Goal: Information Seeking & Learning: Learn about a topic

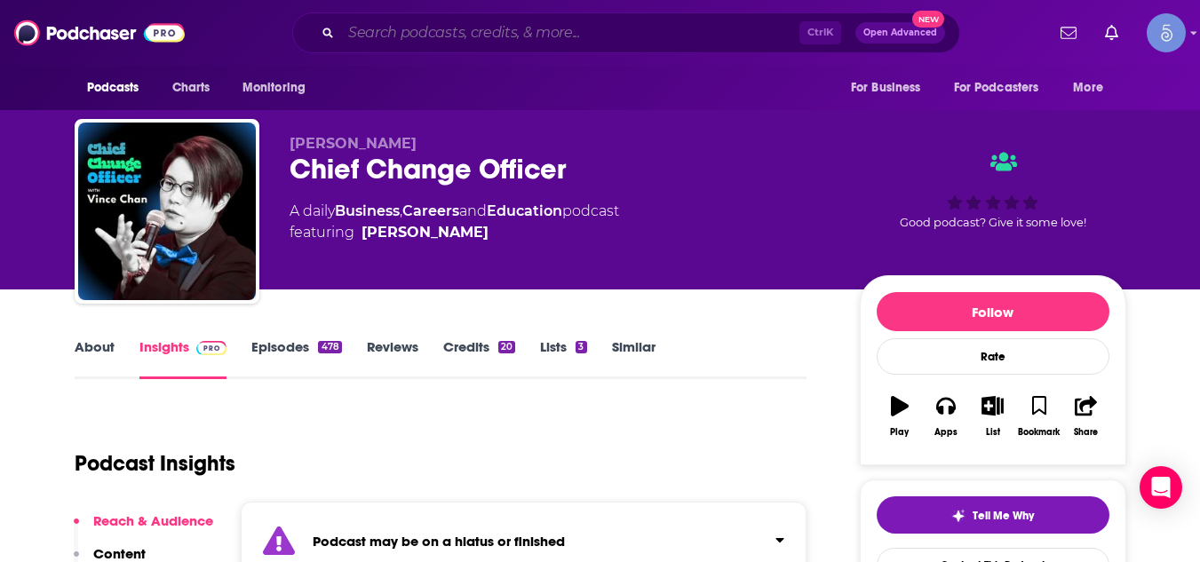
click at [472, 35] on input "Search podcasts, credits, & more..." at bounding box center [570, 33] width 458 height 28
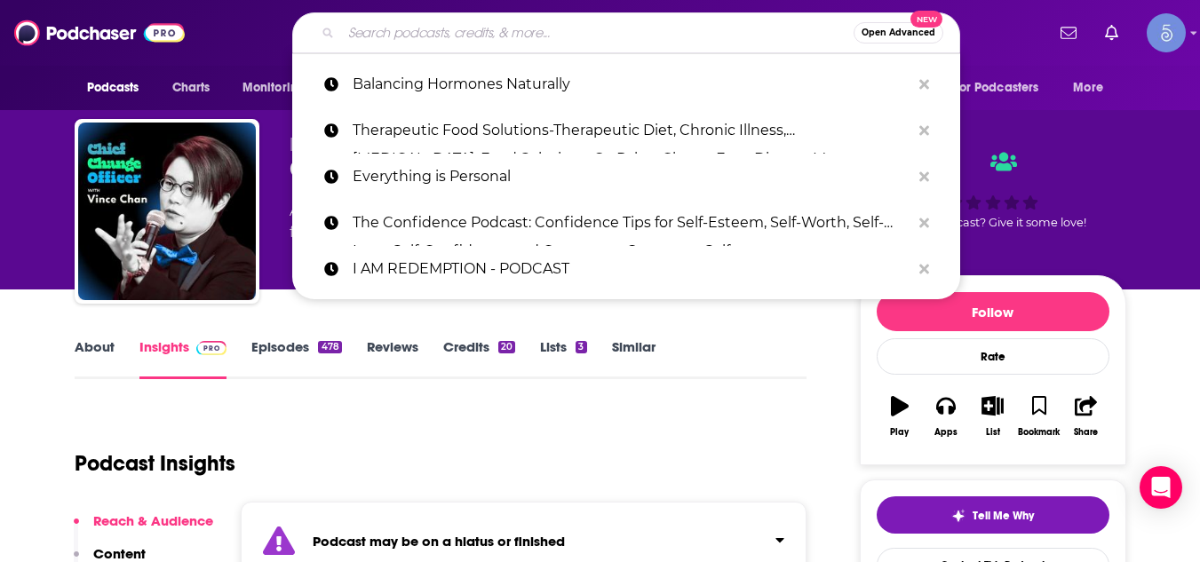
paste input "The [DATE] Counts Show"
type input "The [DATE] Counts Show"
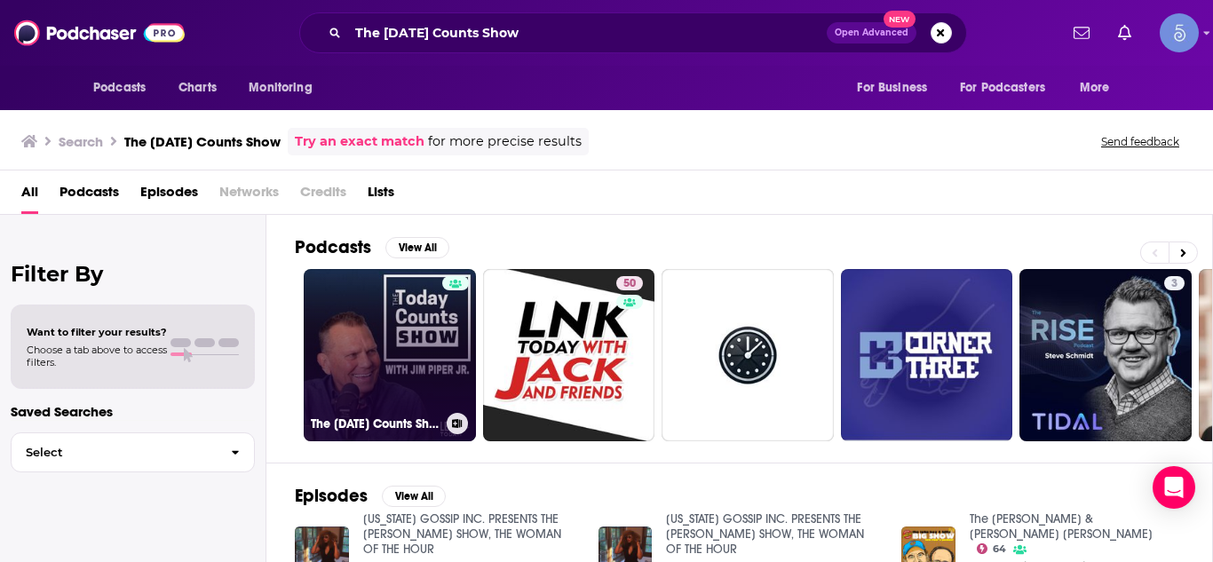
click at [406, 320] on link "The [DATE] Counts Show" at bounding box center [390, 355] width 172 height 172
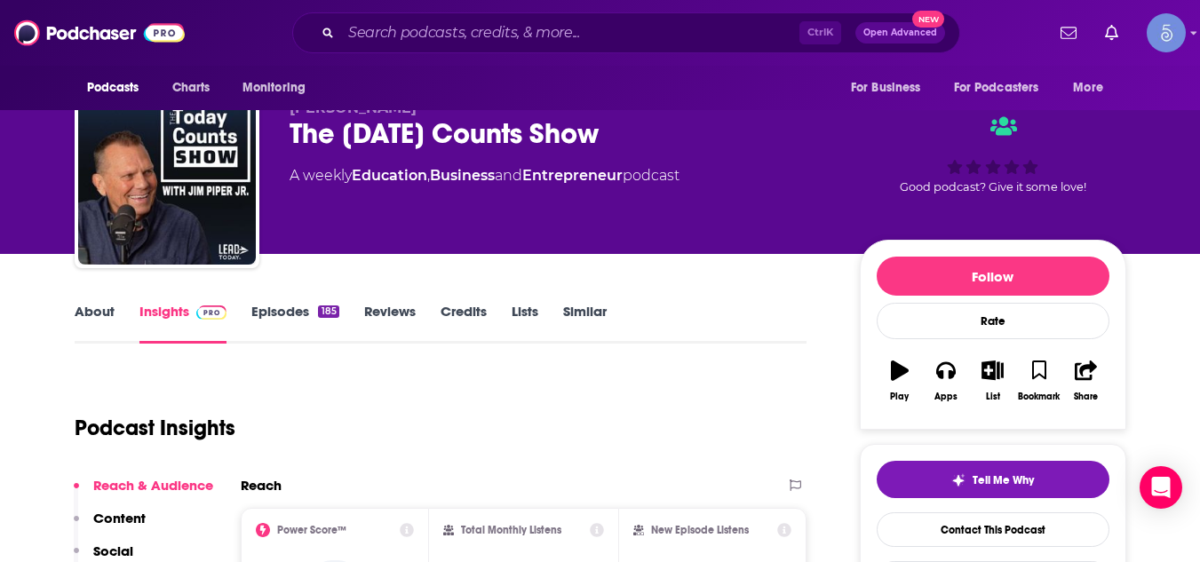
scroll to position [142, 0]
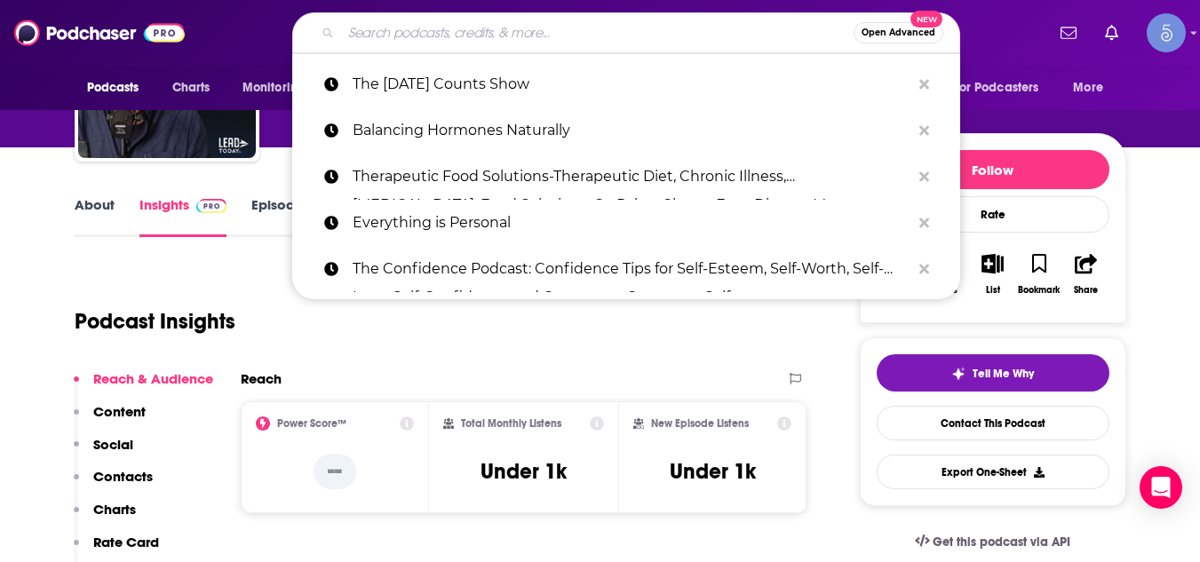
click at [415, 34] on input "Search podcasts, credits, & more..." at bounding box center [597, 33] width 512 height 28
paste input "Seek Go Create"
type input "Seek Go Create"
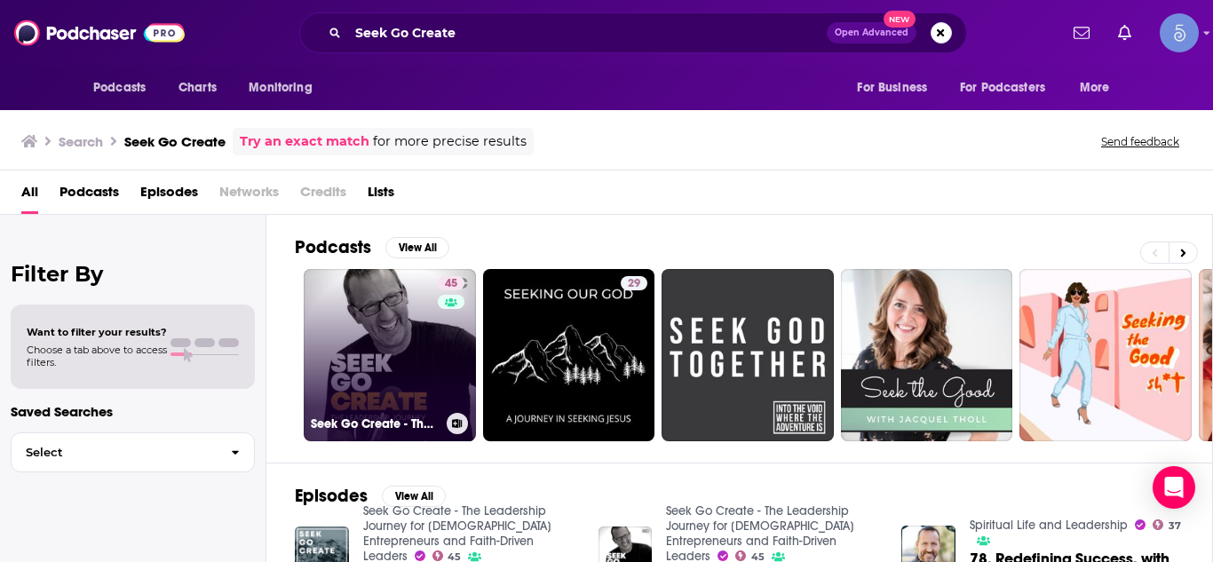
click at [407, 314] on link "45 Seek Go Create - The Leadership Journey for [DEMOGRAPHIC_DATA] Entrepreneurs…" at bounding box center [390, 355] width 172 height 172
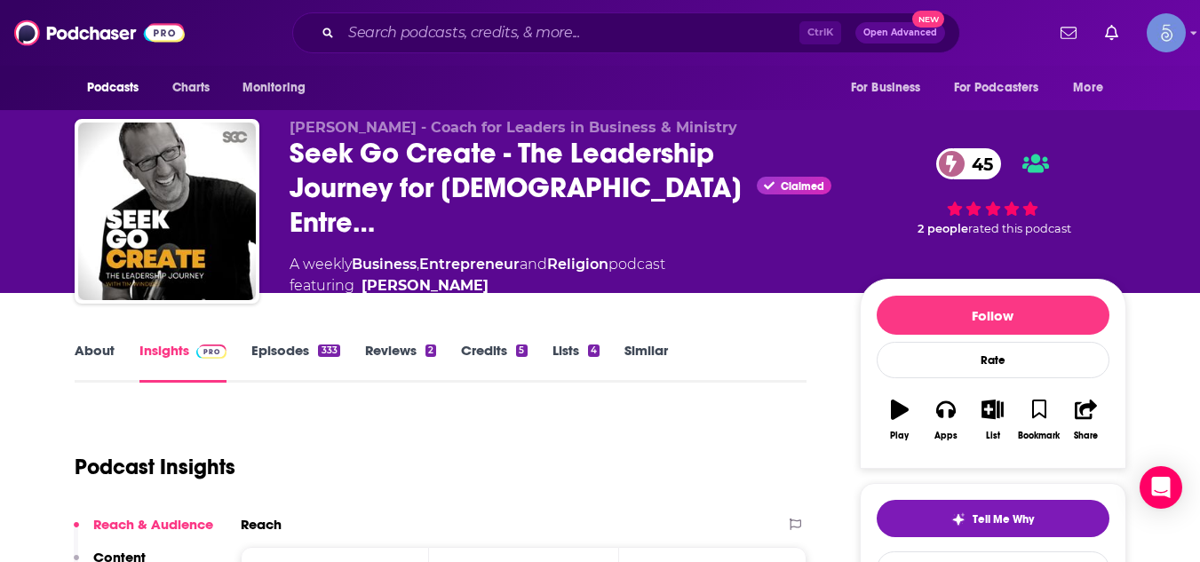
scroll to position [142, 0]
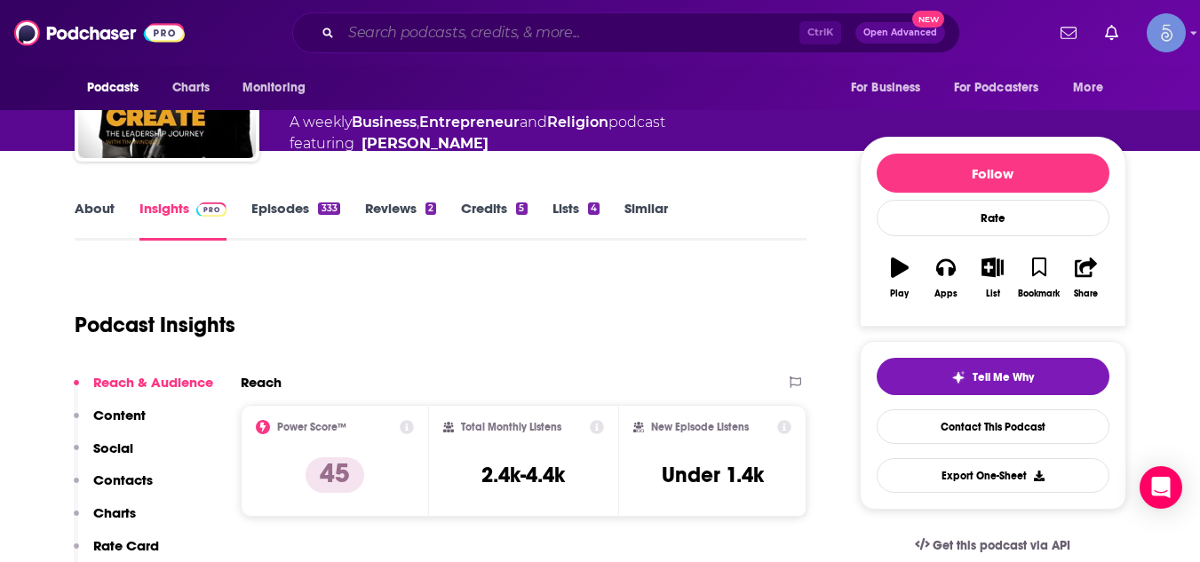
click at [412, 37] on input "Search podcasts, credits, & more..." at bounding box center [570, 33] width 458 height 28
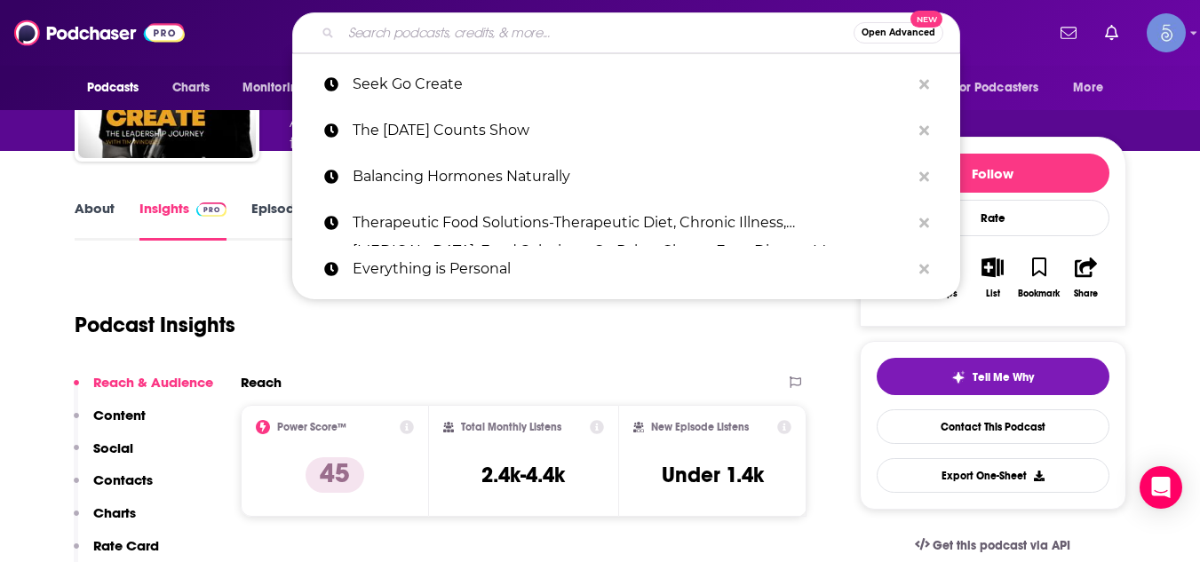
paste input "[PERSON_NAME], The Misfit Entrepreneur_Breakthrough Entrepreneurship"
type input "[PERSON_NAME], The Misfit Entrepreneur_Breakthrough Entrepreneurship"
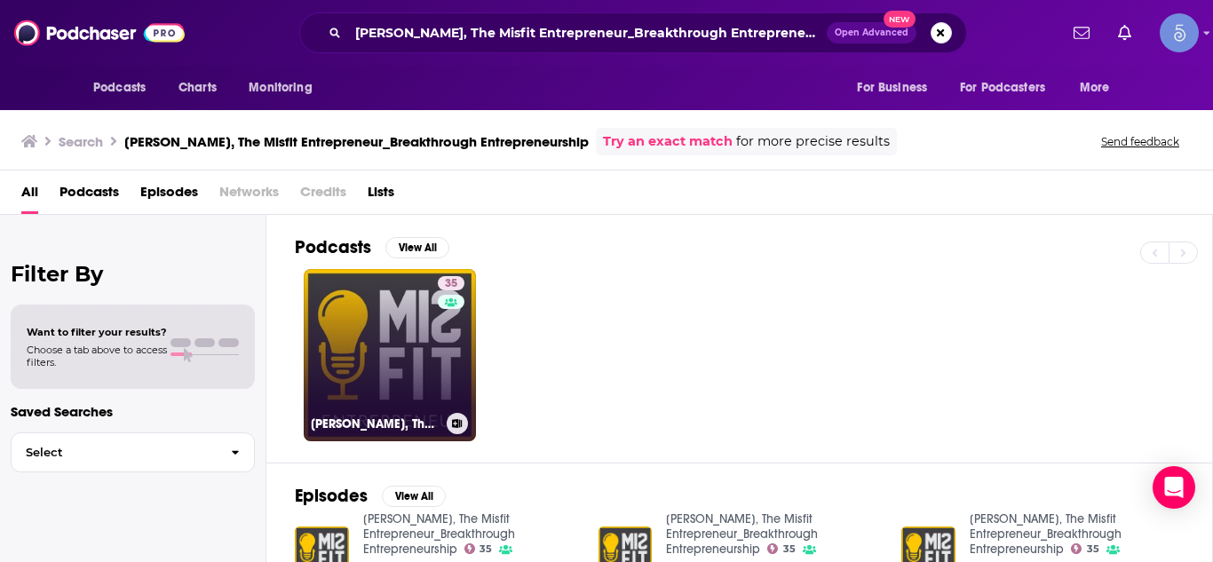
click at [370, 337] on link "35 [PERSON_NAME], The Misfit Entrepreneur_Breakthrough Entrepreneurship" at bounding box center [390, 355] width 172 height 172
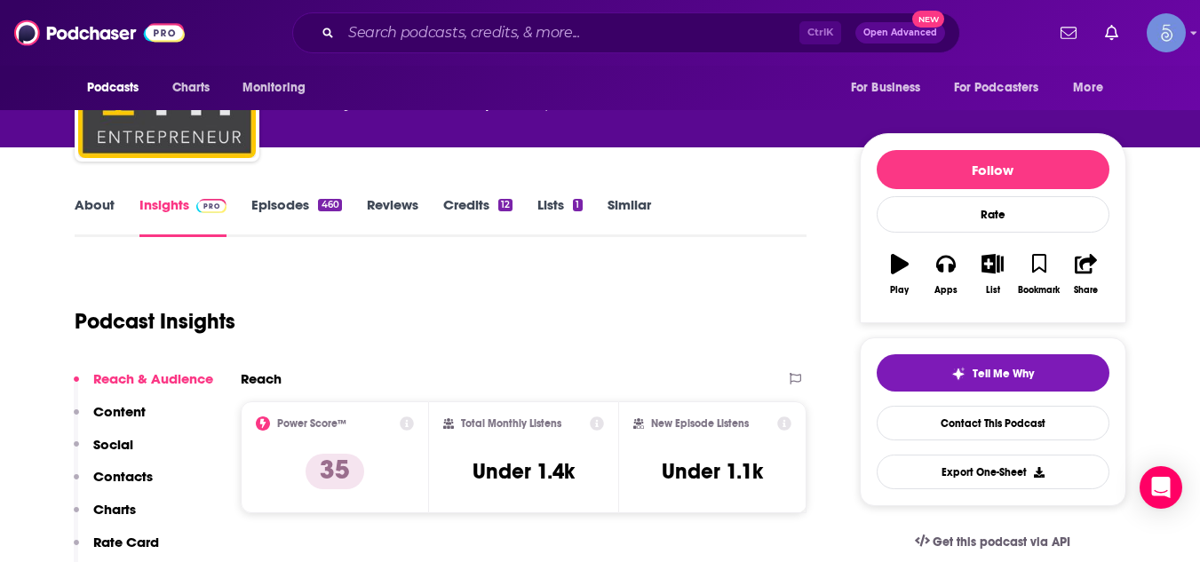
scroll to position [178, 0]
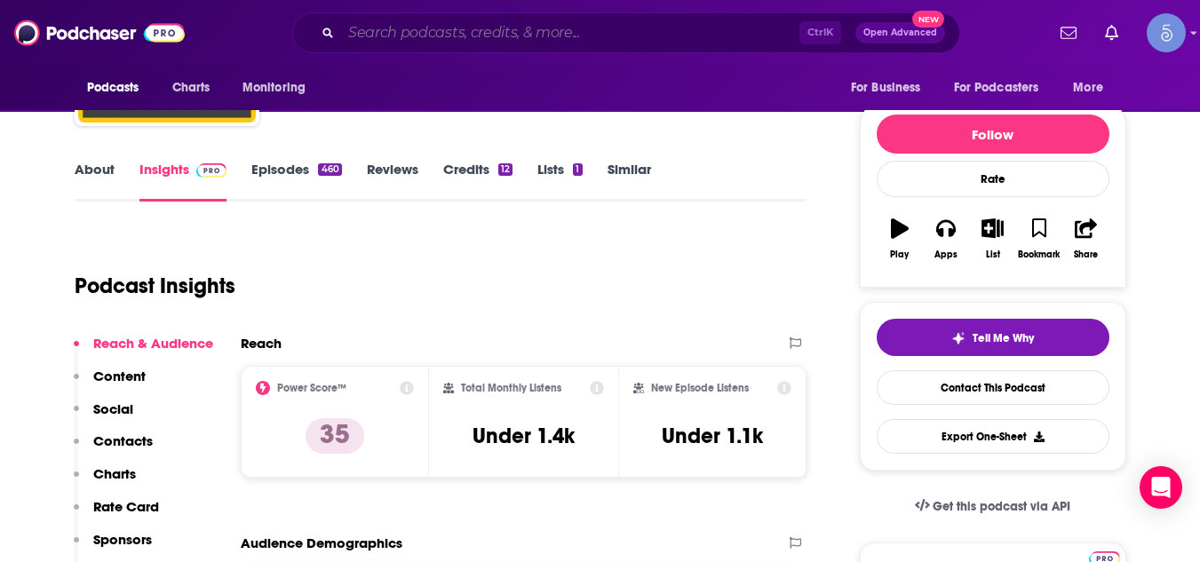
click at [506, 28] on input "Search podcasts, credits, & more..." at bounding box center [570, 33] width 458 height 28
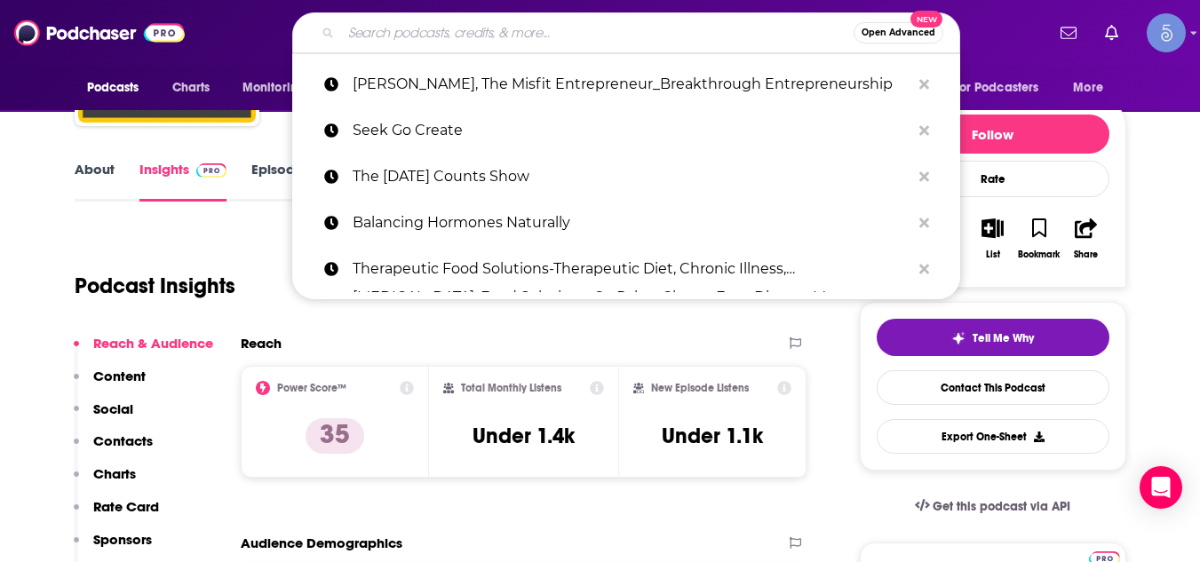
paste input "Lessons from Leaders"
type input "Lessons from Leaders"
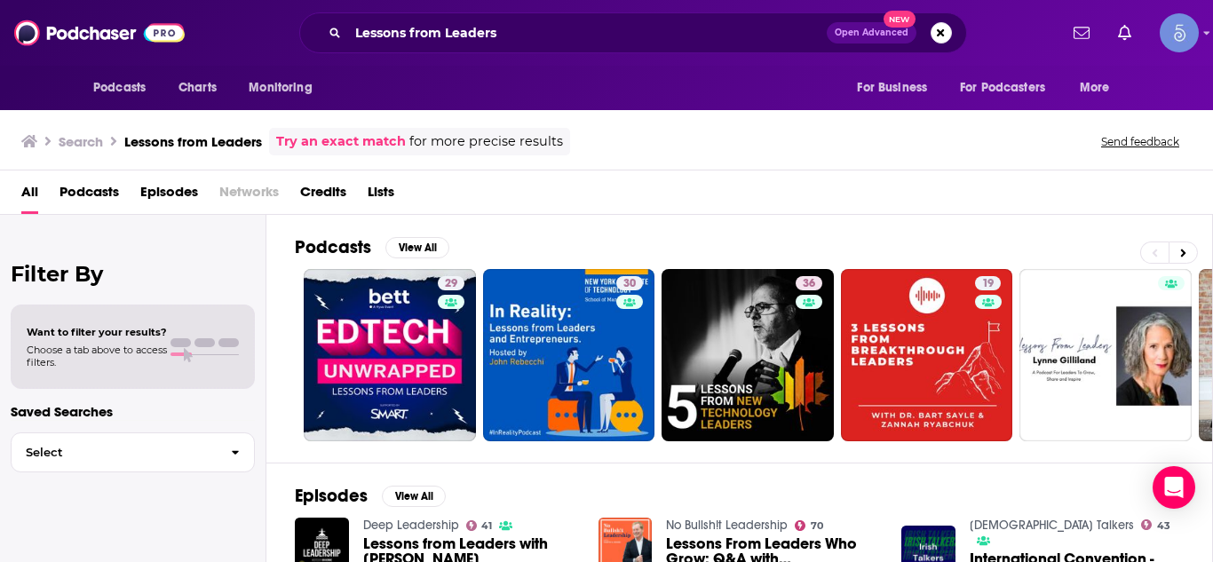
scroll to position [3, 0]
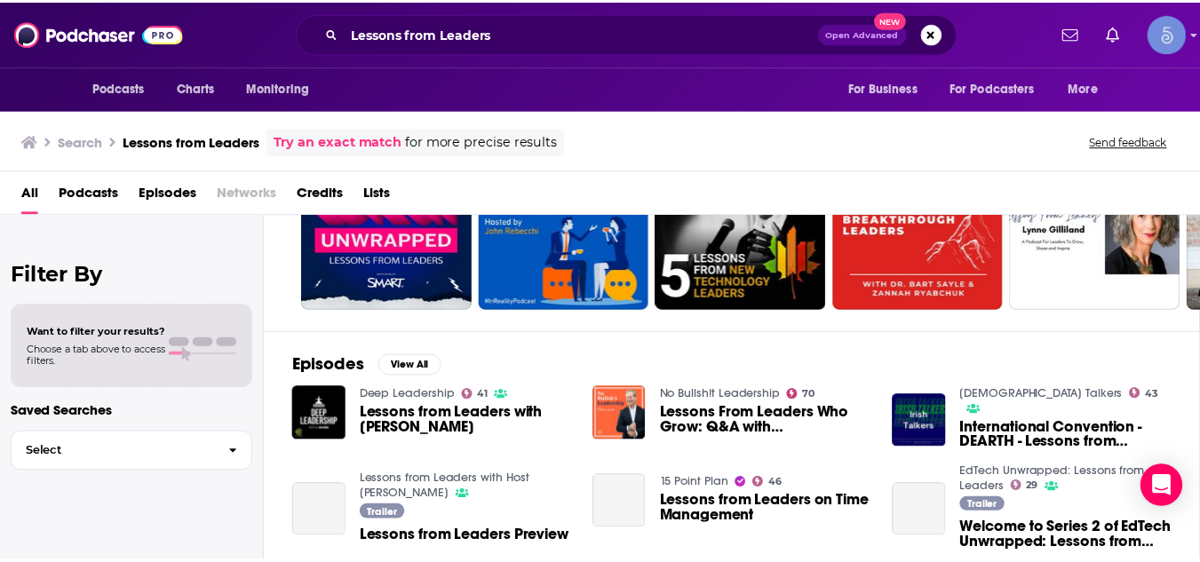
scroll to position [145, 0]
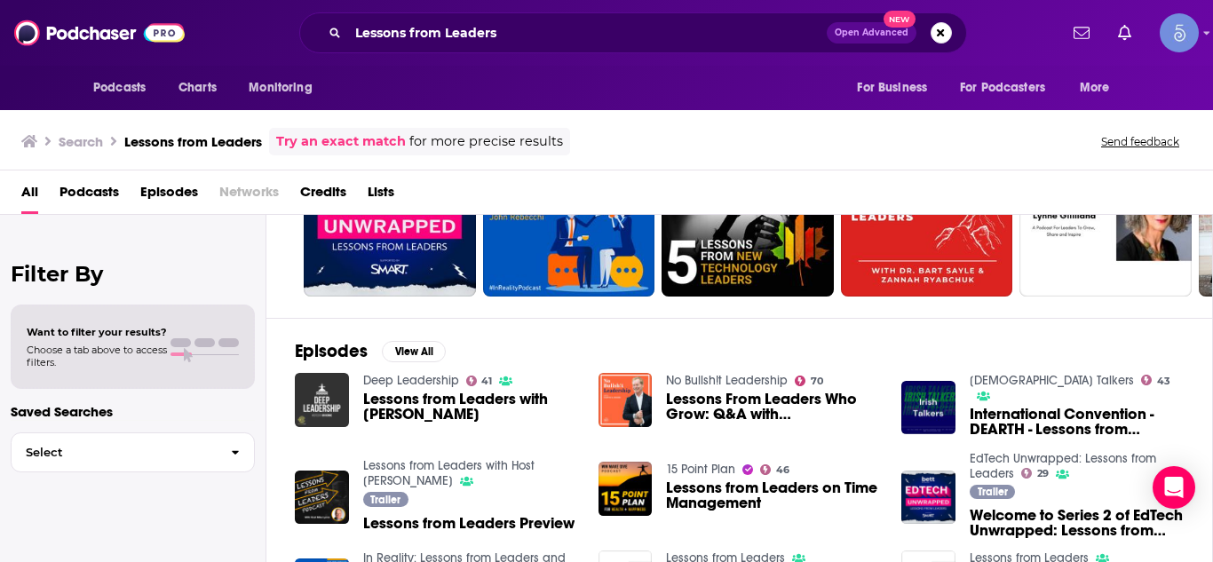
click at [323, 407] on img "Lessons from Leaders with Brian Beckcom" at bounding box center [322, 400] width 54 height 54
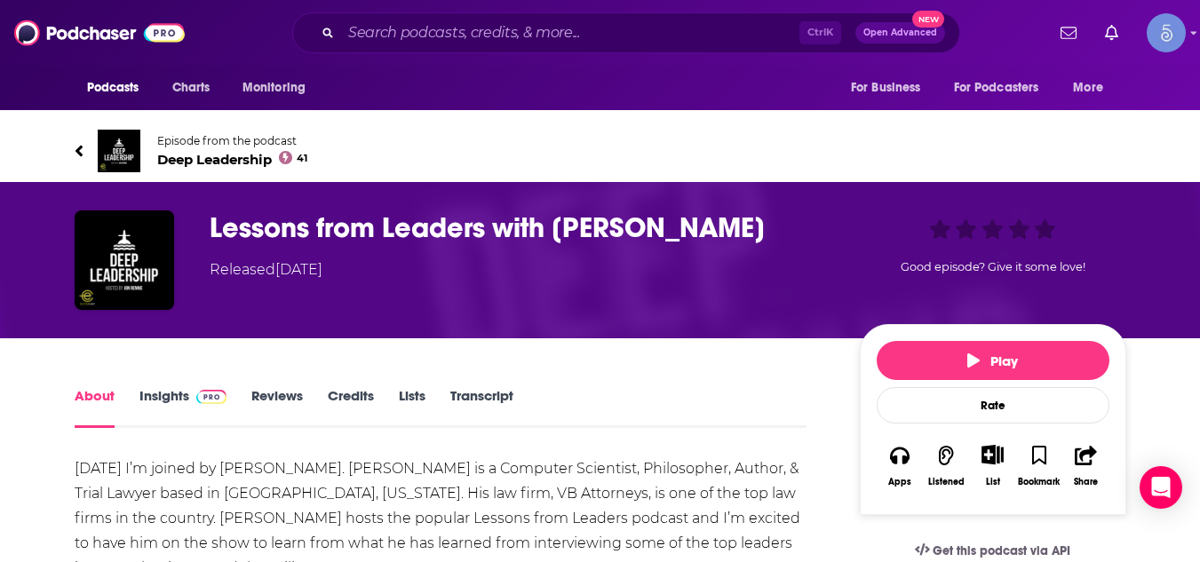
click at [404, 229] on h1 "Lessons from Leaders with [PERSON_NAME]" at bounding box center [521, 227] width 622 height 35
click at [186, 401] on link "Insights" at bounding box center [183, 407] width 88 height 41
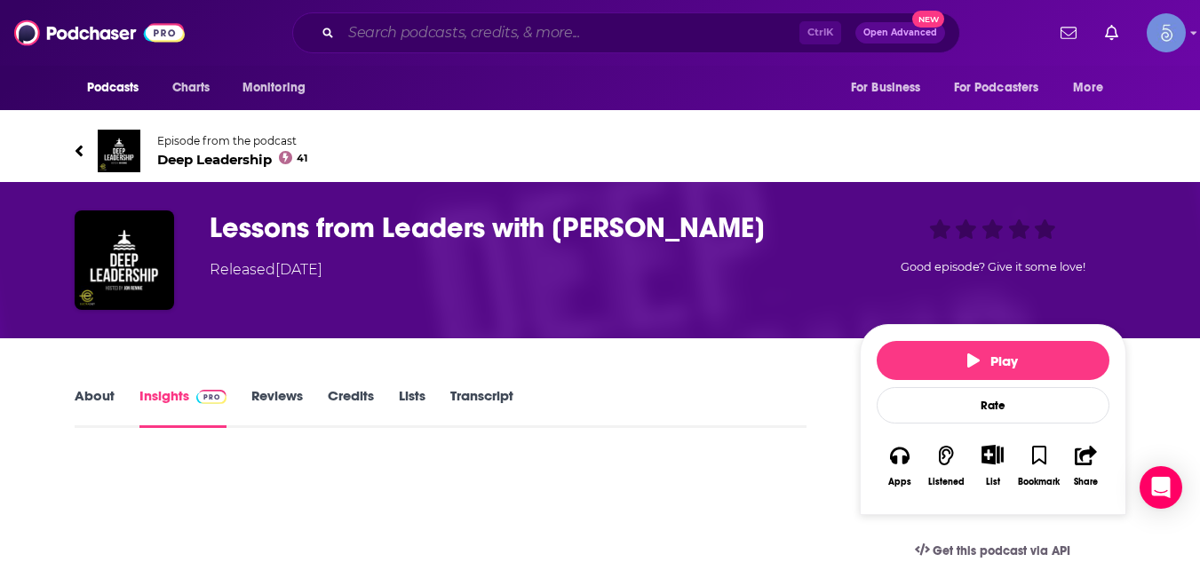
click at [431, 31] on input "Search podcasts, credits, & more..." at bounding box center [570, 33] width 458 height 28
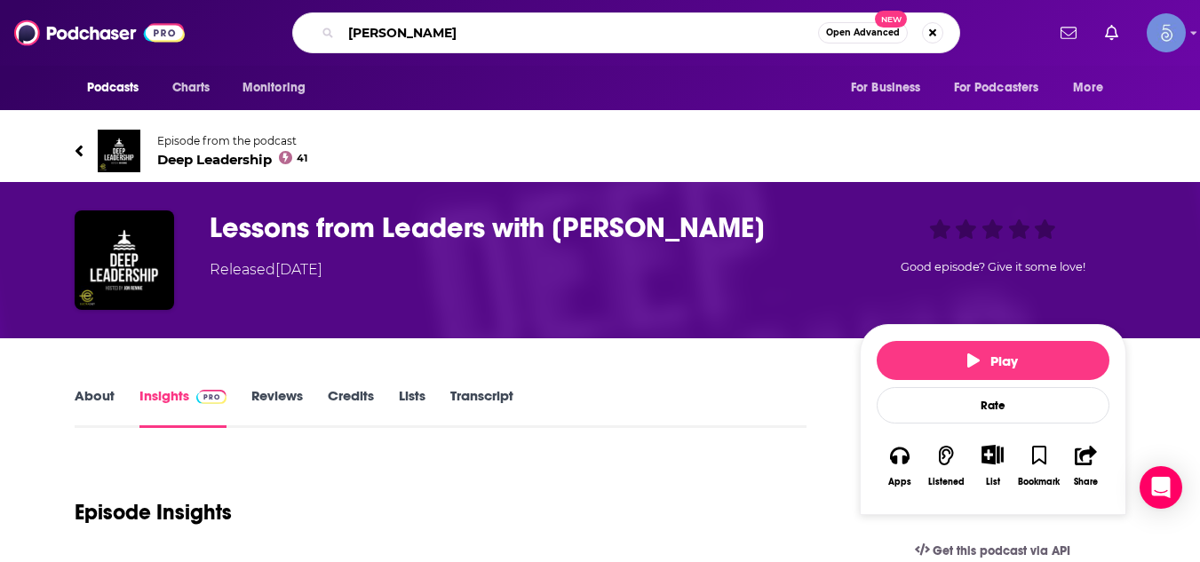
type input "[PERSON_NAME]"
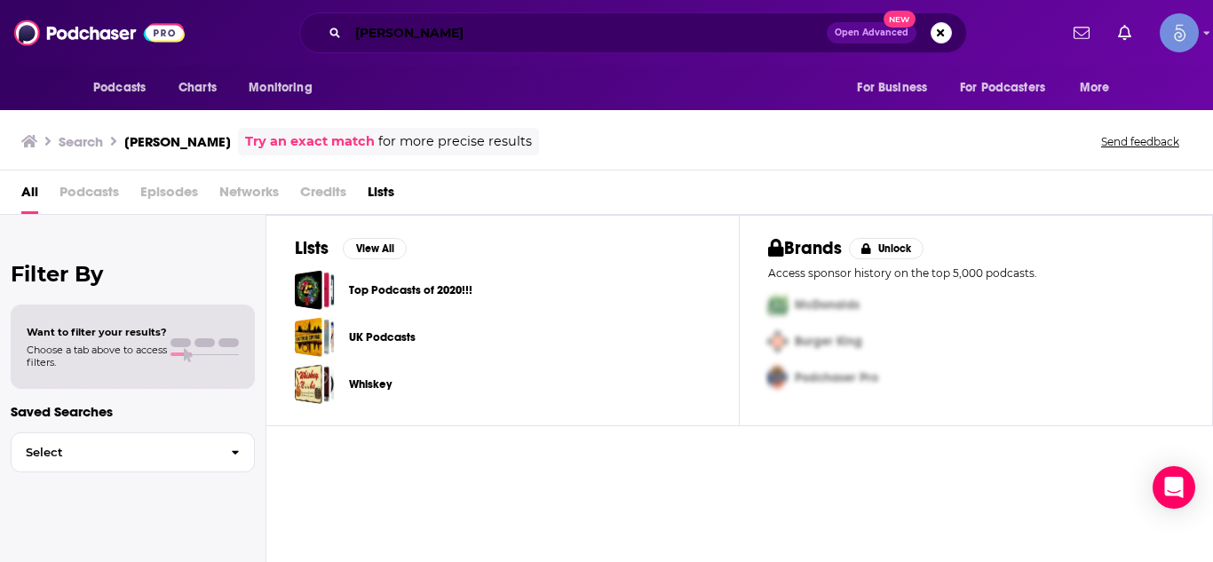
click at [395, 43] on input "[PERSON_NAME]" at bounding box center [587, 33] width 479 height 28
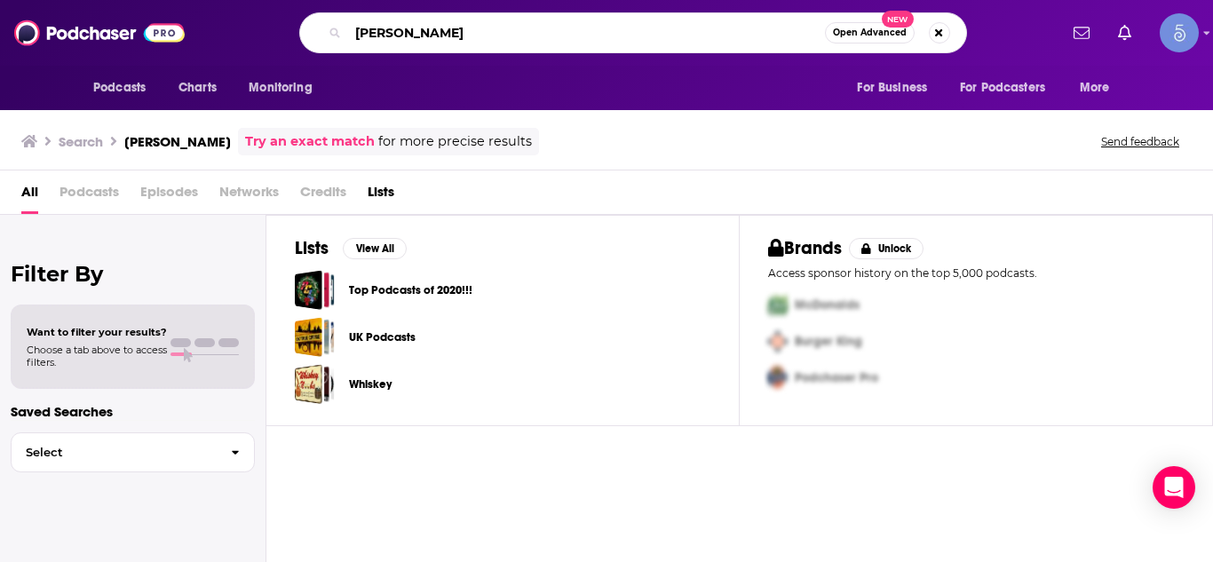
click at [395, 43] on input "[PERSON_NAME]" at bounding box center [586, 33] width 477 height 28
paste input "[PERSON_NAME]"
type input "[PERSON_NAME]"
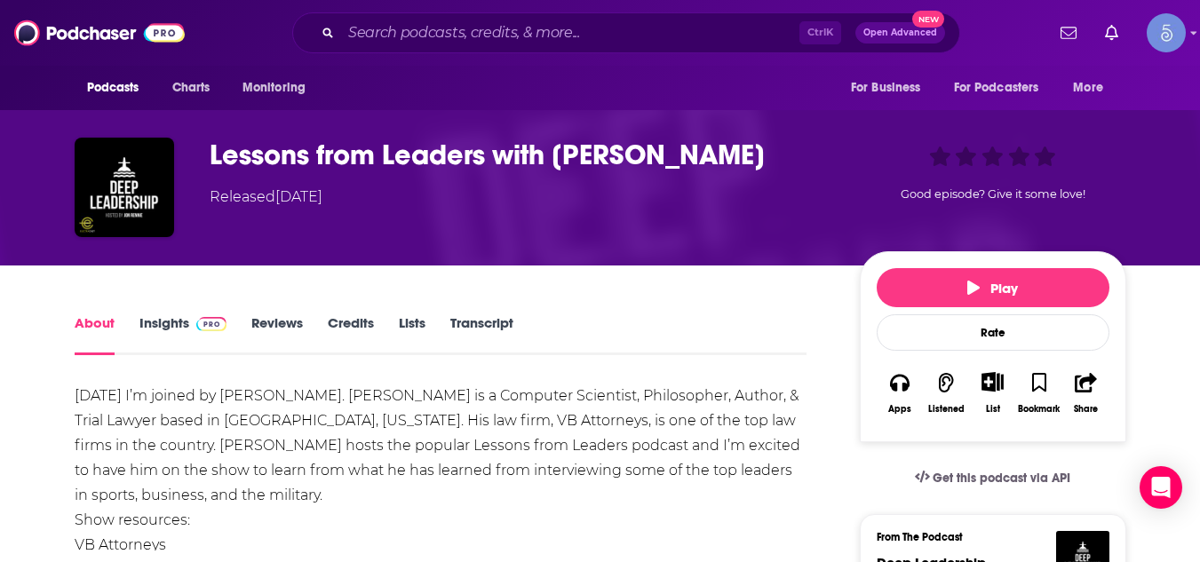
scroll to position [71, 0]
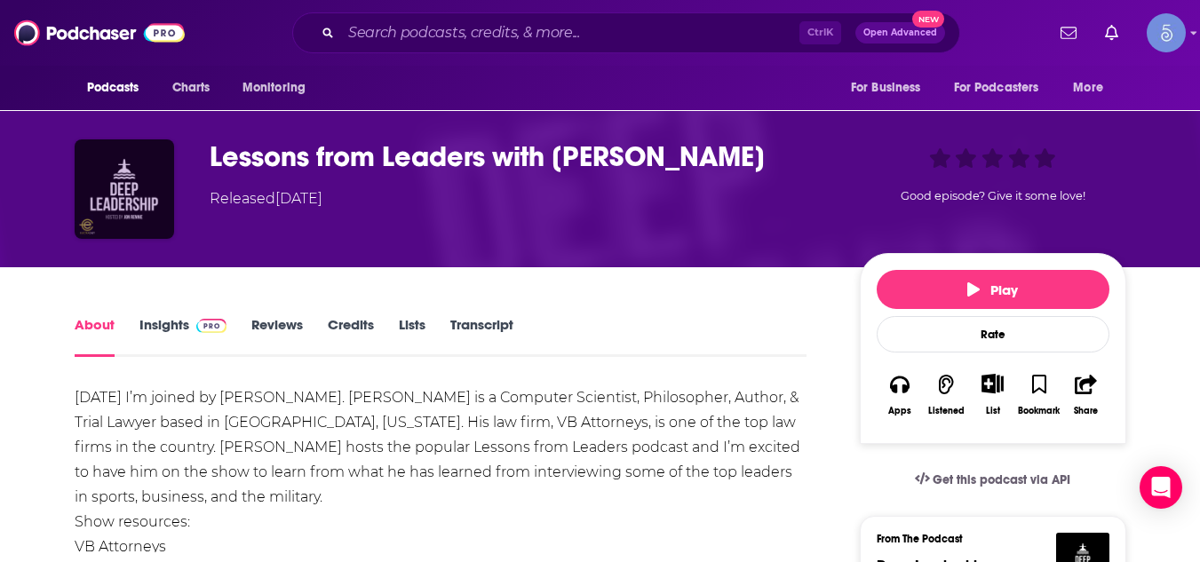
click at [121, 194] on img "Lessons from Leaders with Brian Beckcom" at bounding box center [124, 188] width 99 height 99
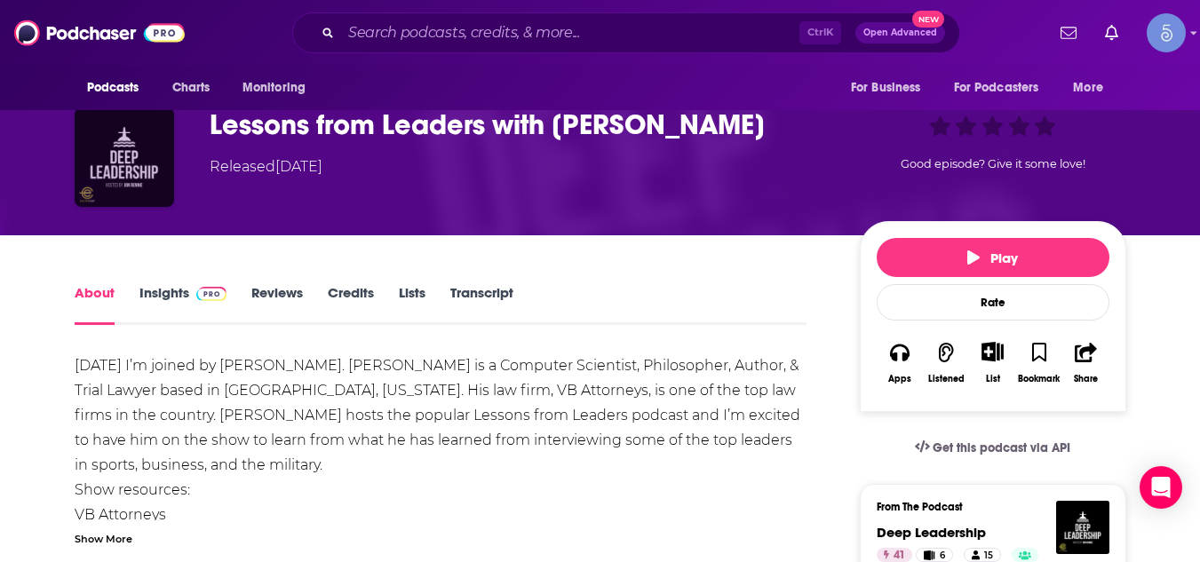
scroll to position [107, 0]
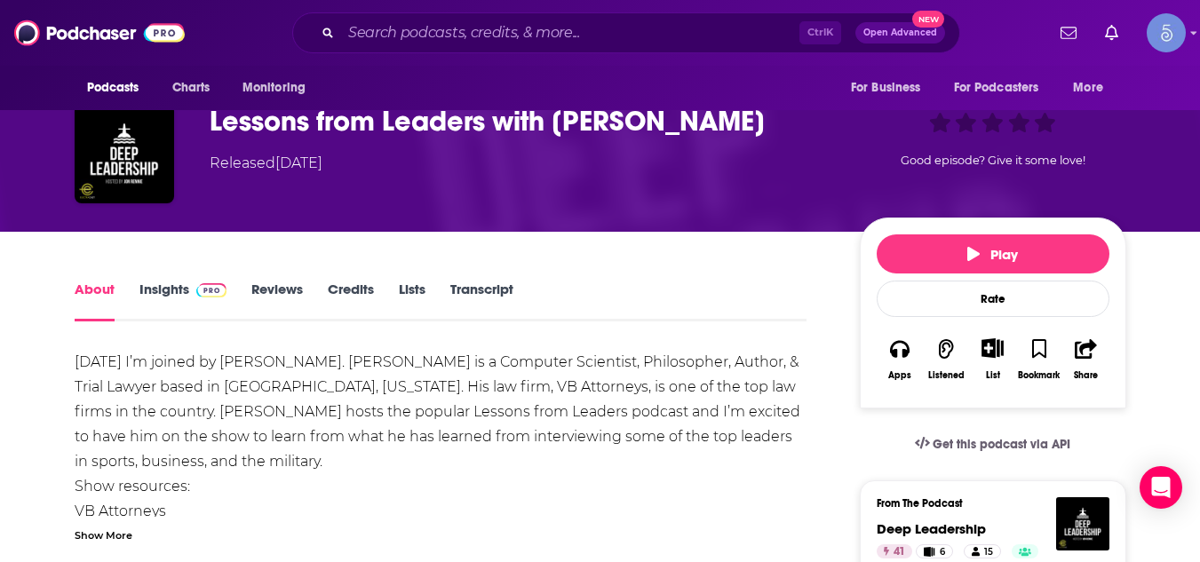
click at [180, 290] on link "Insights" at bounding box center [183, 301] width 88 height 41
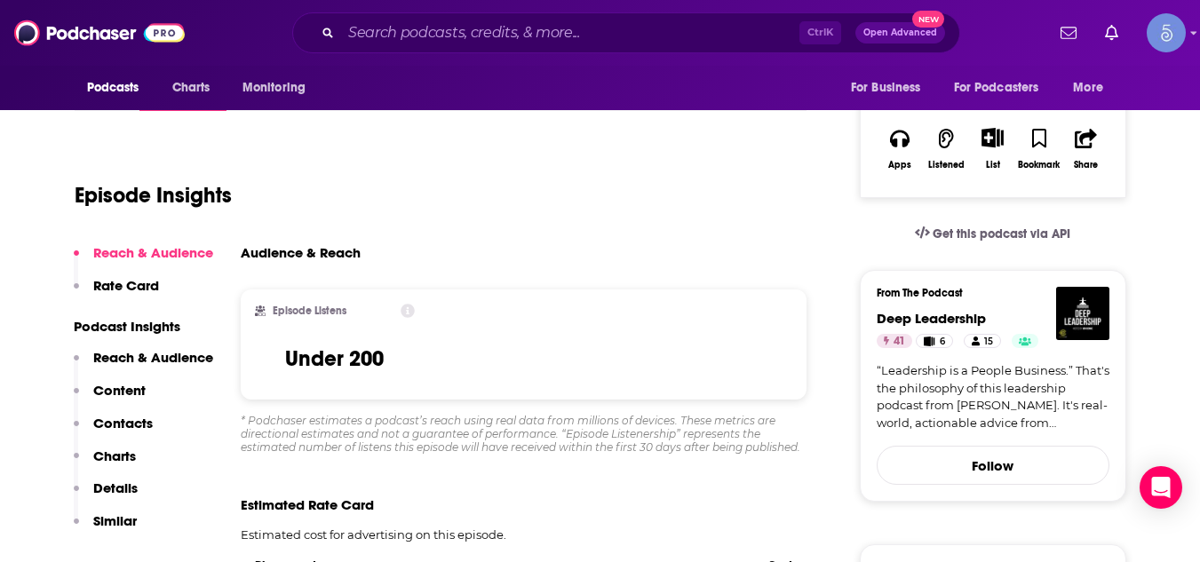
scroll to position [320, 0]
